Goal: Navigation & Orientation: Find specific page/section

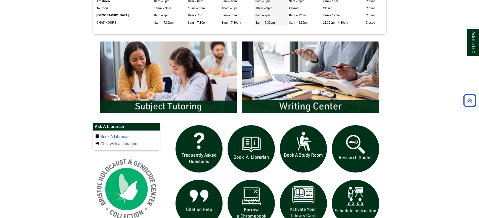
scroll to position [244, 0]
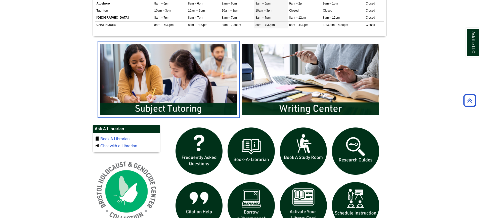
click at [177, 83] on body "Skip to Main Content Toggle navigation Home Access Services Access Services Pol…" at bounding box center [239, 77] width 479 height 642
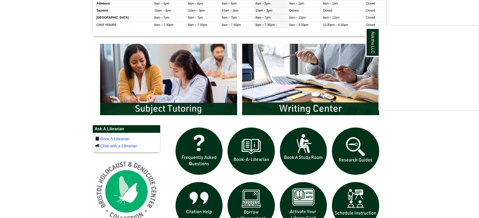
click at [186, 84] on div "Ask the LLC" at bounding box center [239, 109] width 479 height 218
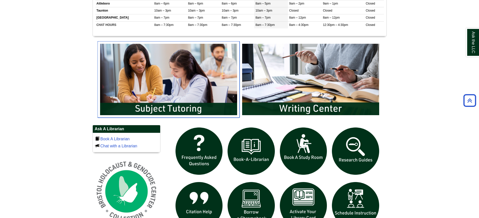
click at [181, 95] on img "slideshow" at bounding box center [169, 79] width 142 height 76
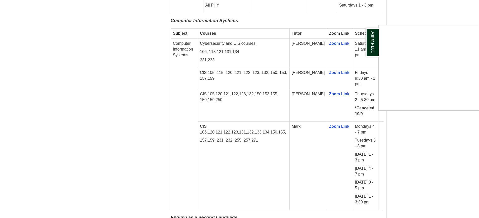
scroll to position [648, 0]
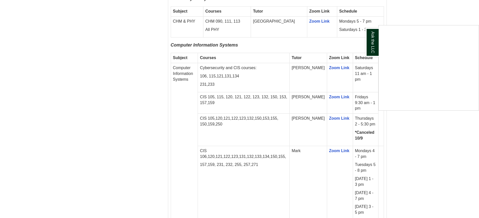
click at [419, 6] on div "Ask the LLC" at bounding box center [239, 109] width 479 height 218
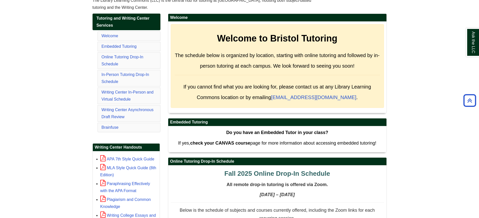
scroll to position [0, 0]
